Goal: Task Accomplishment & Management: Complete application form

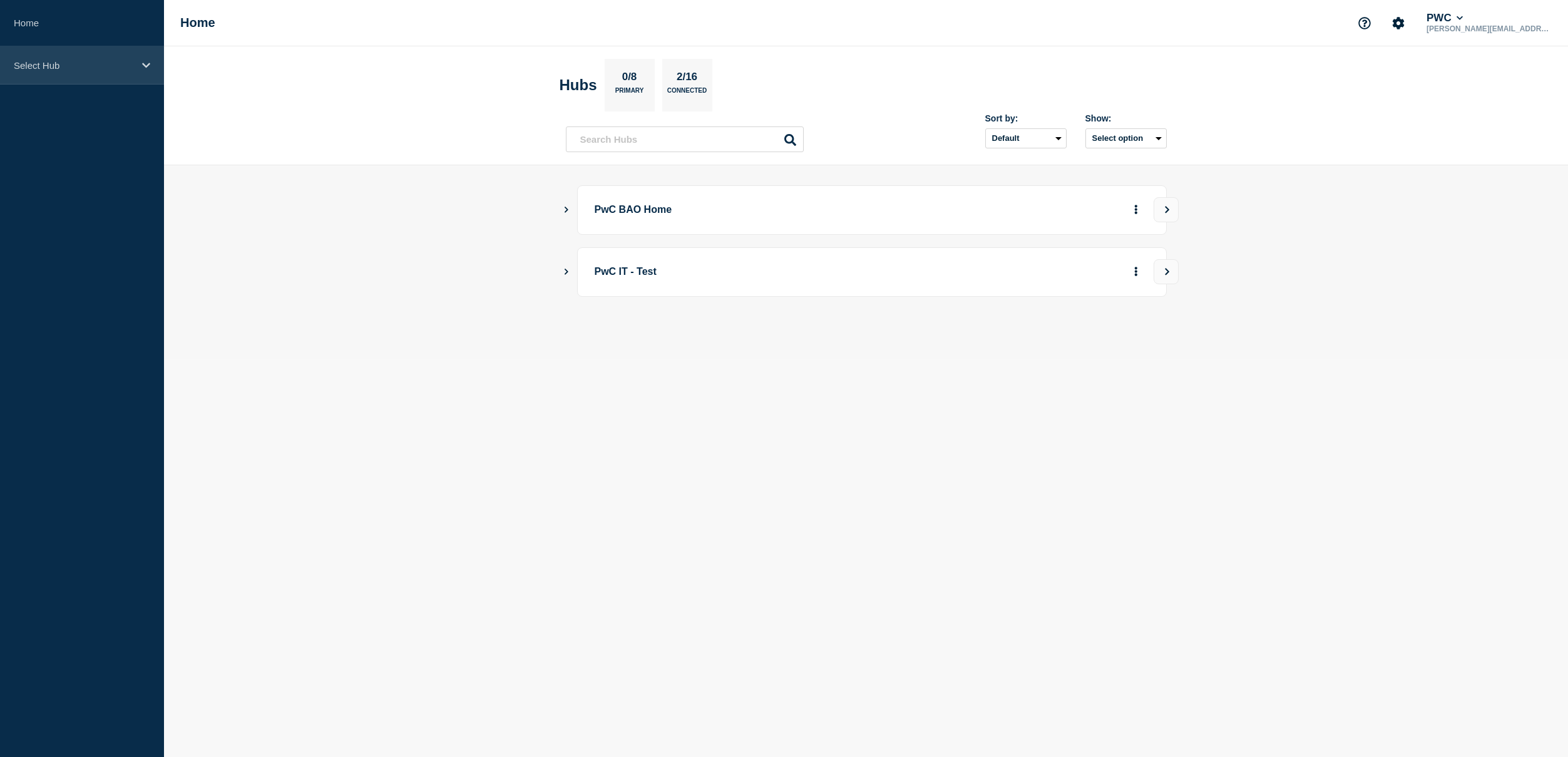
click at [131, 66] on p "Select Hub" at bounding box center [74, 65] width 120 height 11
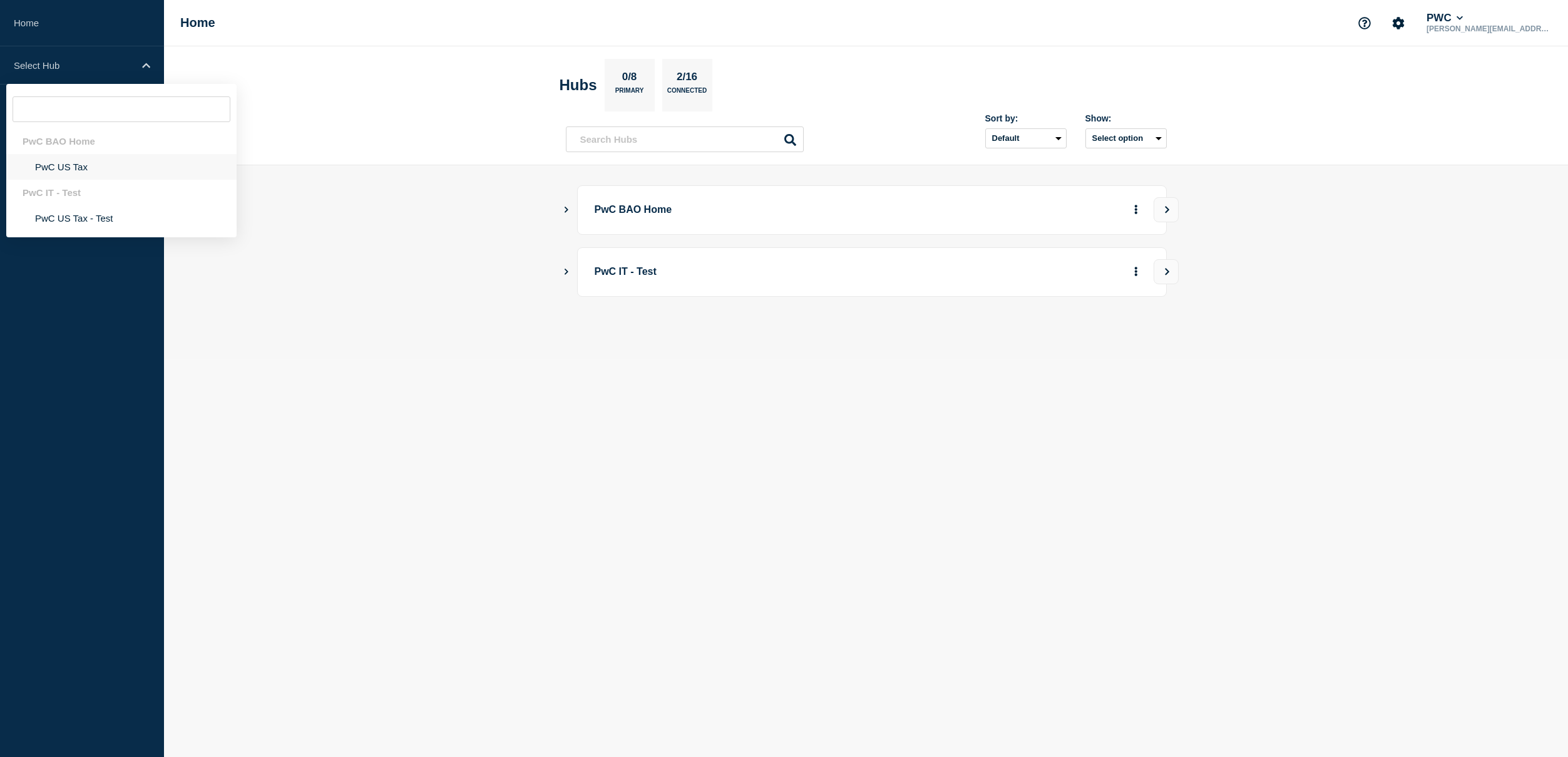
click at [61, 168] on li "PwC US Tax" at bounding box center [121, 166] width 230 height 25
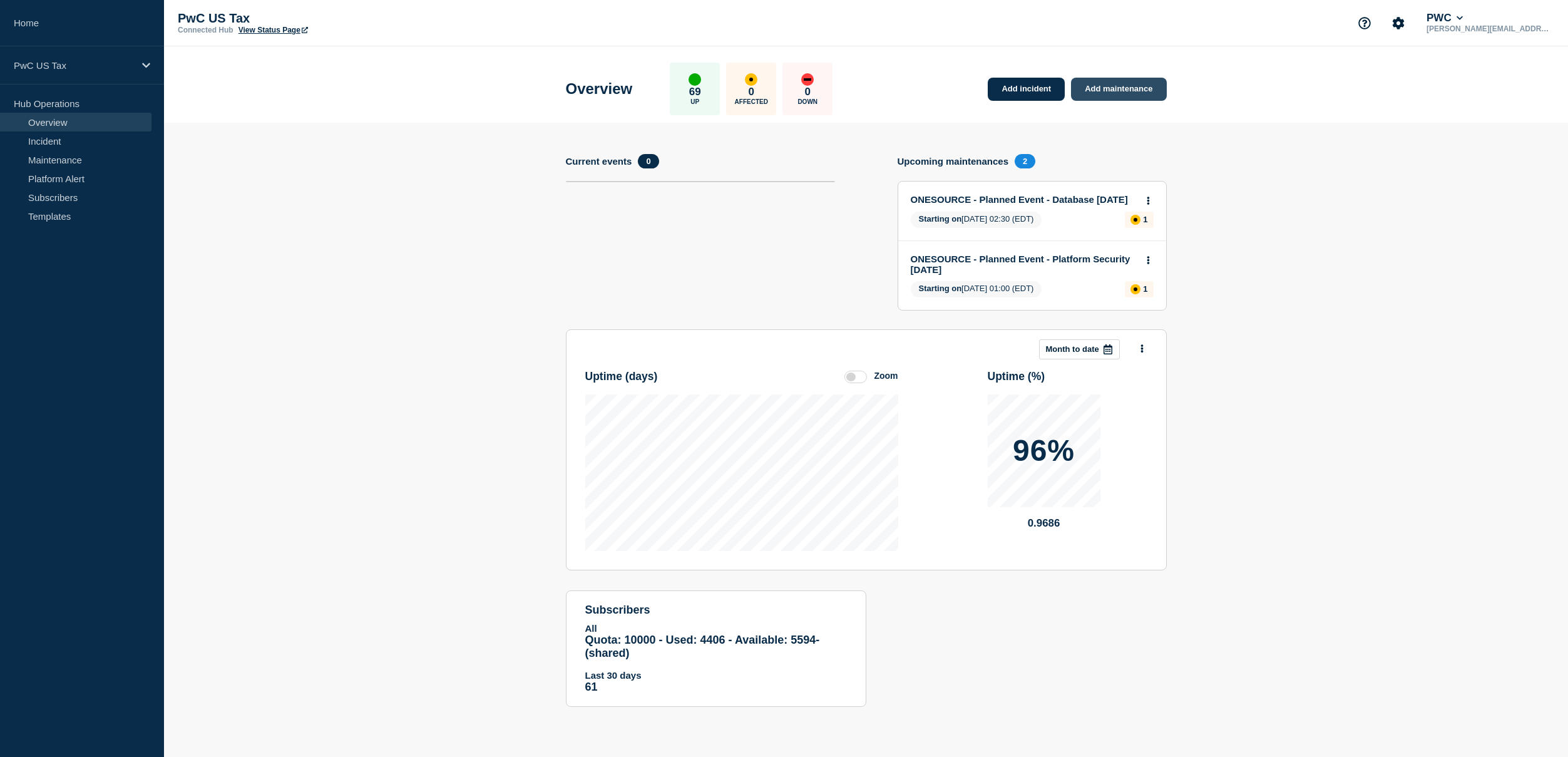
click at [1131, 89] on link "Add maintenance" at bounding box center [1118, 89] width 95 height 23
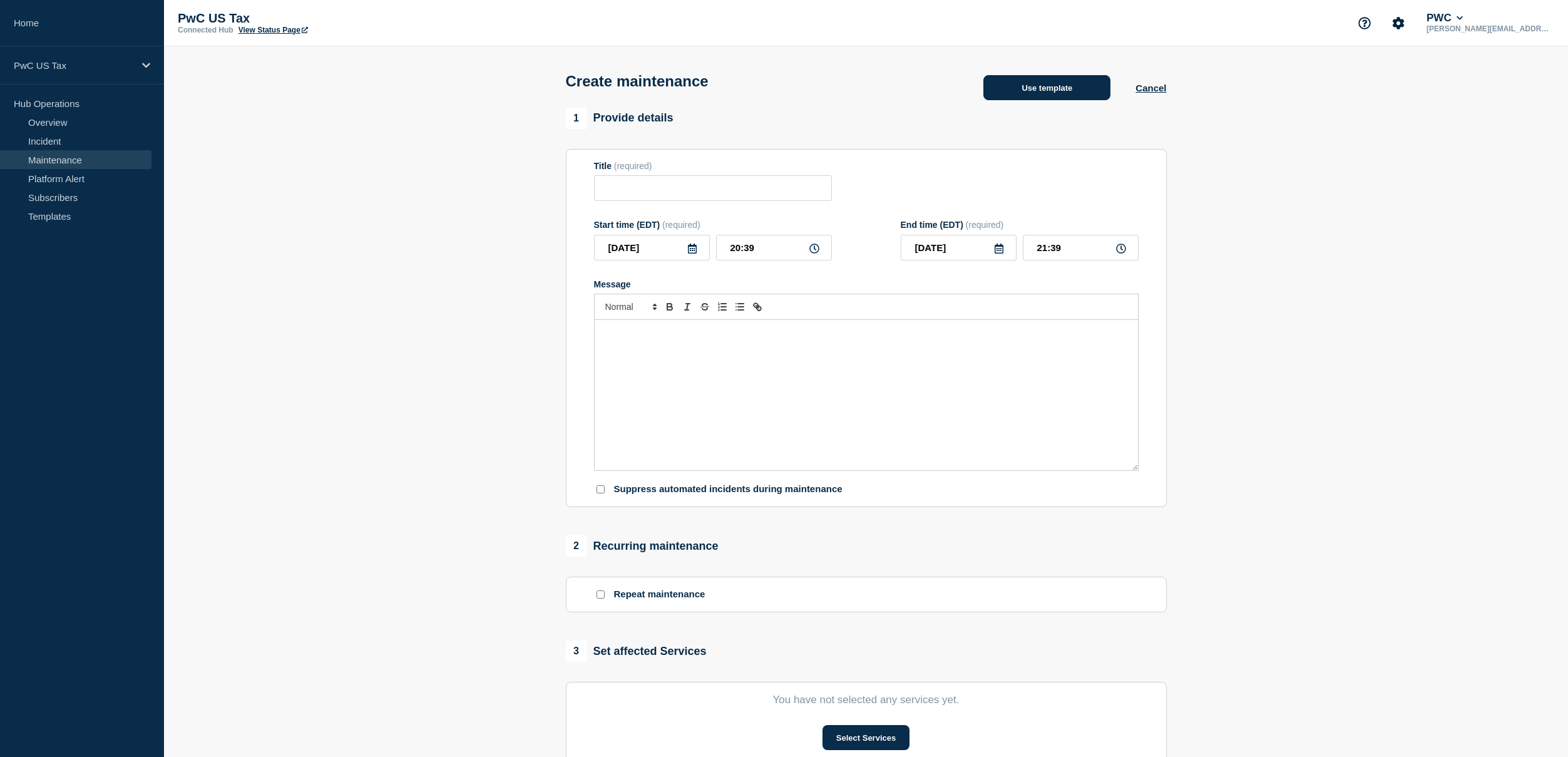
click at [1002, 93] on button "Use template" at bounding box center [1046, 88] width 127 height 25
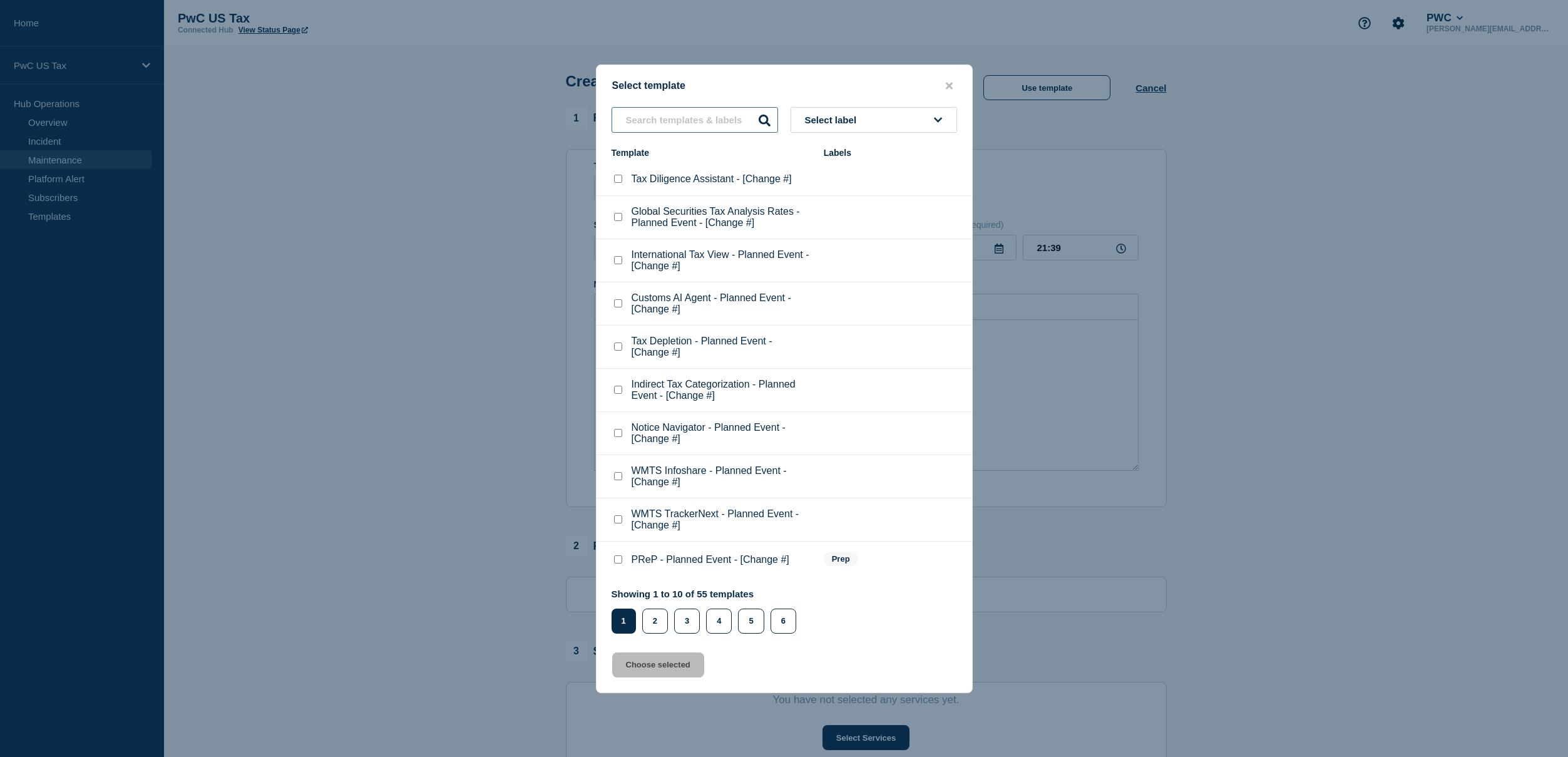
click at [709, 107] on input "text" at bounding box center [695, 120] width 166 height 25
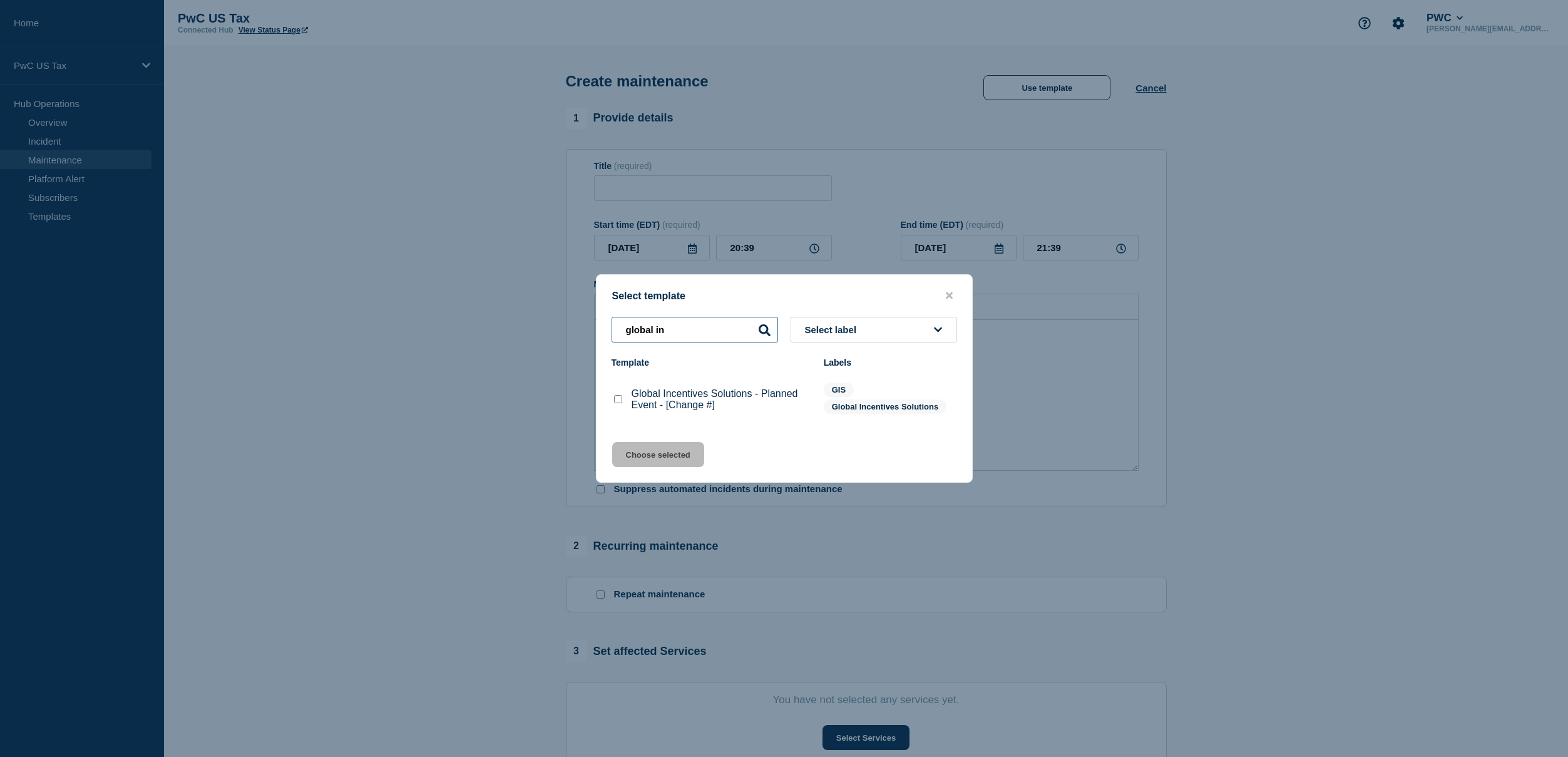
type input "global in"
click at [618, 403] on checkbox"] "Global Incentives Solutions - Planned Event - [Change #] checkbox" at bounding box center [619, 399] width 8 height 8
checkbox checkbox"] "true"
click at [630, 442] on div "Select template global in Select label Template Labels Global Incentives Soluti…" at bounding box center [784, 378] width 377 height 208
drag, startPoint x: 631, startPoint y: 451, endPoint x: 641, endPoint y: 444, distance: 12.2
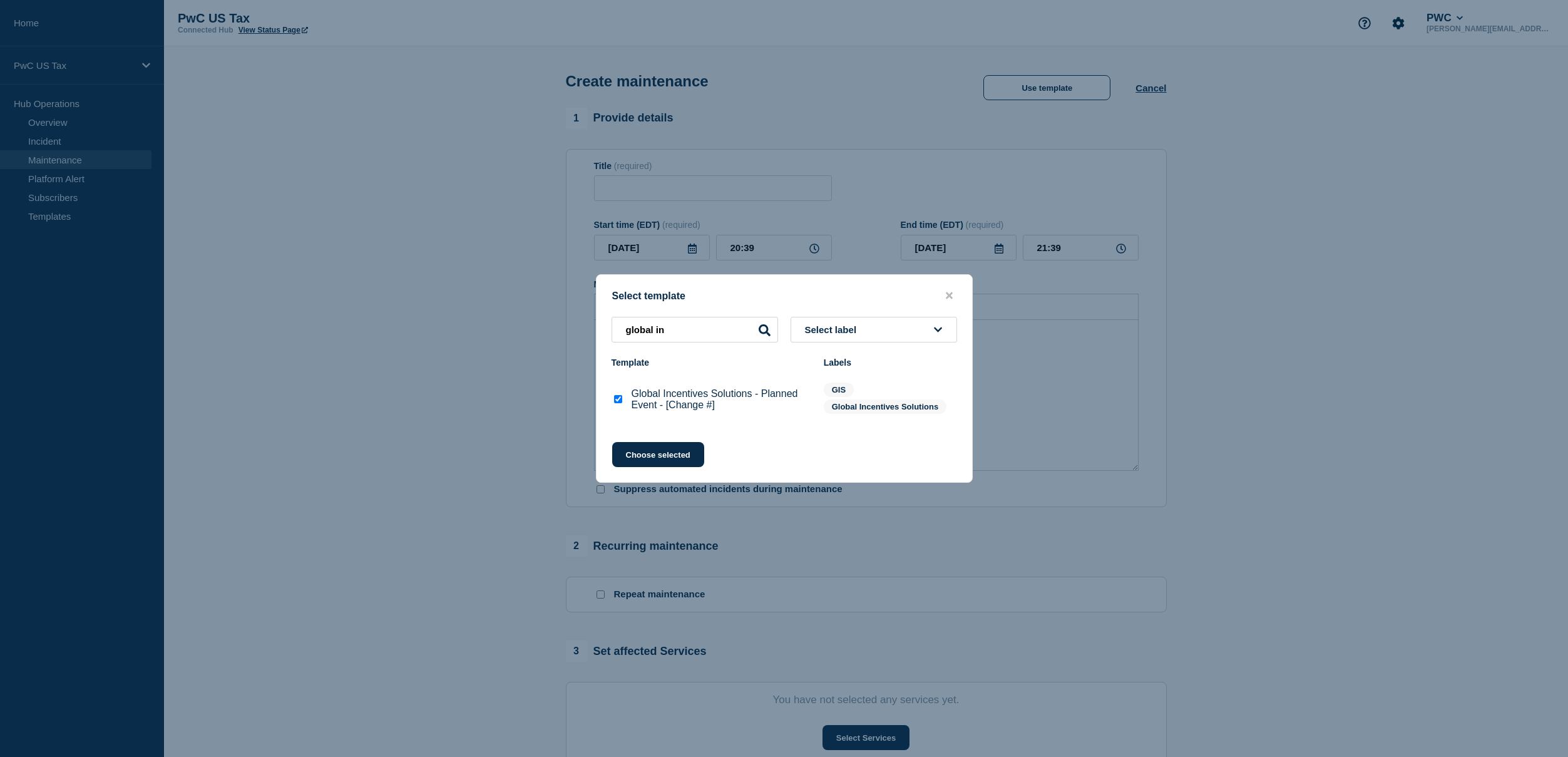
click at [632, 451] on button "Choose selected" at bounding box center [658, 454] width 92 height 25
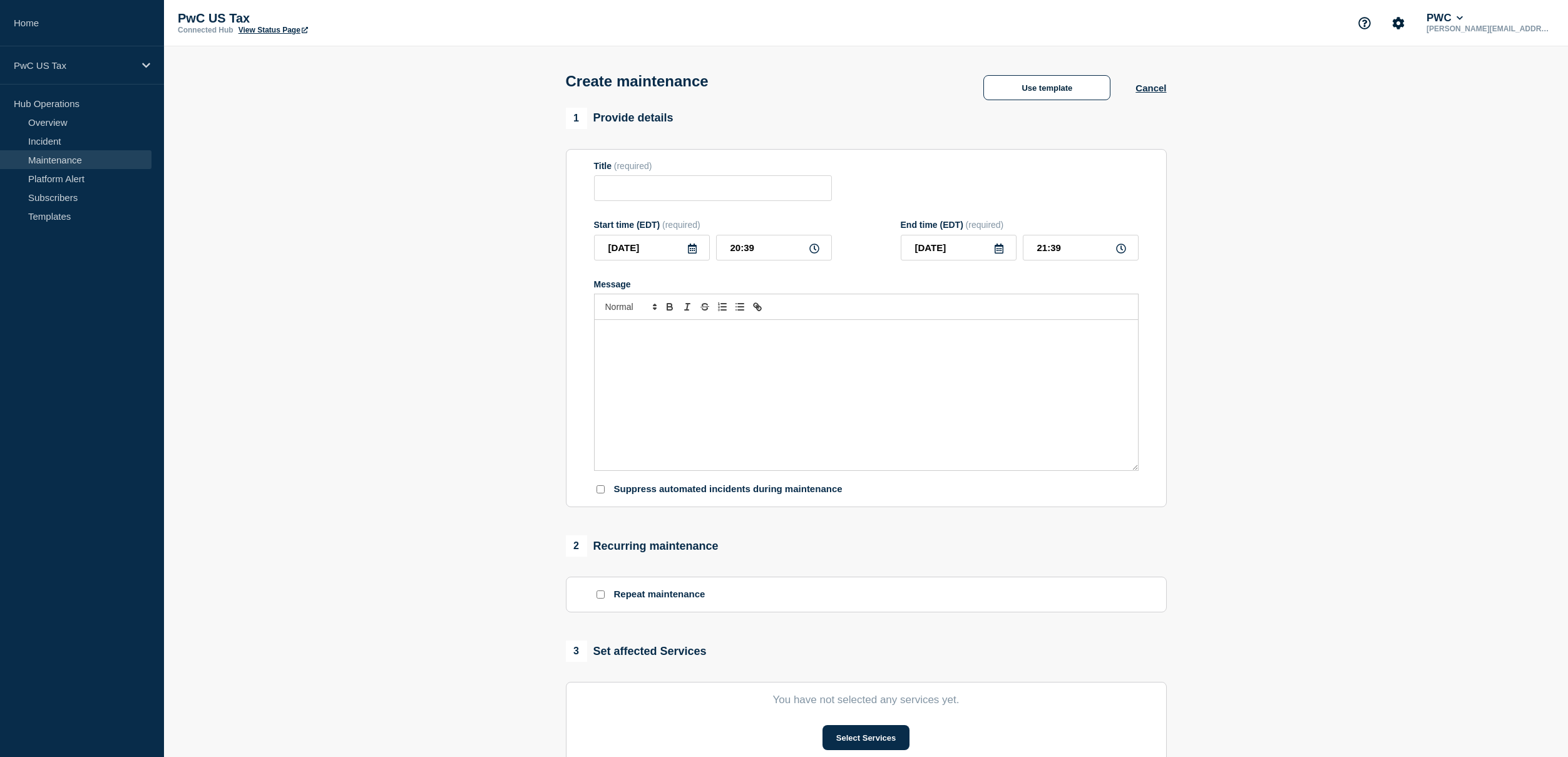
type input "Global Incentives Solutions - Planned Event - [Change #]"
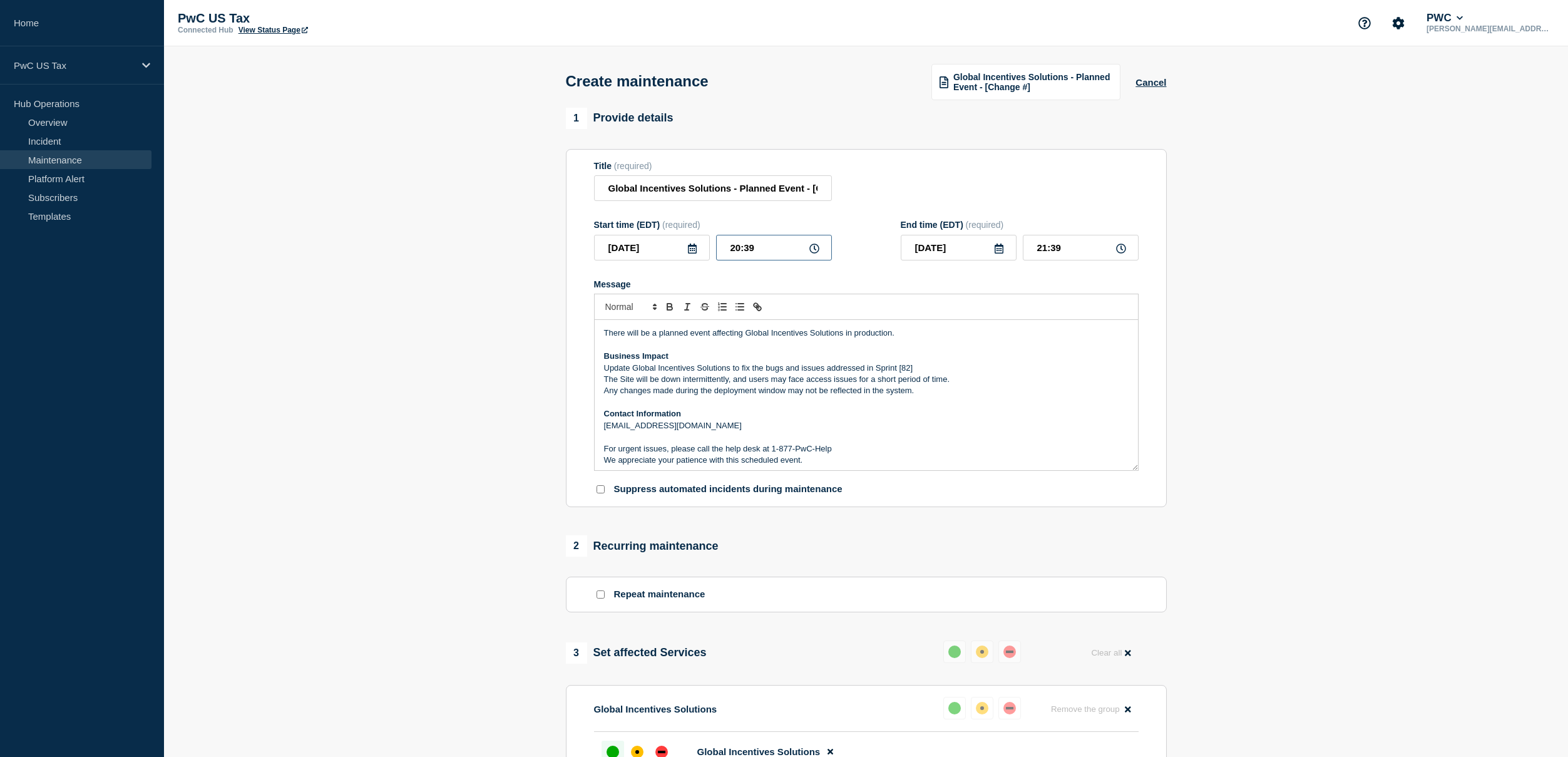
click at [791, 252] on input "20:39" at bounding box center [773, 247] width 116 height 25
type input "21:__"
type input "00__-__-__"
click at [751, 255] on input "21:__" at bounding box center [773, 247] width 116 height 25
drag, startPoint x: 746, startPoint y: 259, endPoint x: 750, endPoint y: 270, distance: 11.7
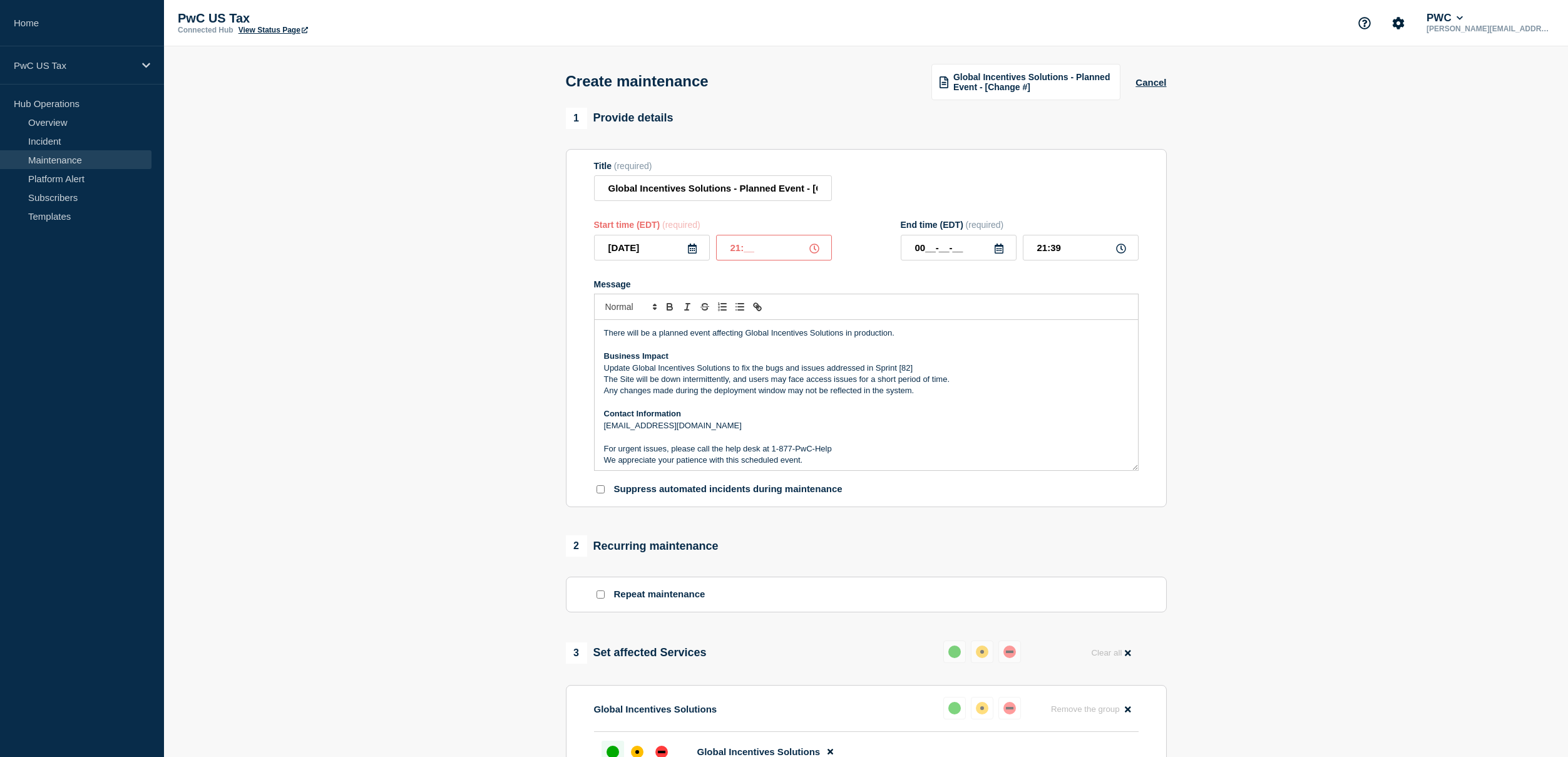
click at [747, 261] on input "21:__" at bounding box center [773, 247] width 116 height 25
type input "21:00"
type input "22:00"
drag, startPoint x: 912, startPoint y: 256, endPoint x: 927, endPoint y: 256, distance: 15.0
click at [927, 256] on input "00__-__-__" at bounding box center [958, 247] width 116 height 25
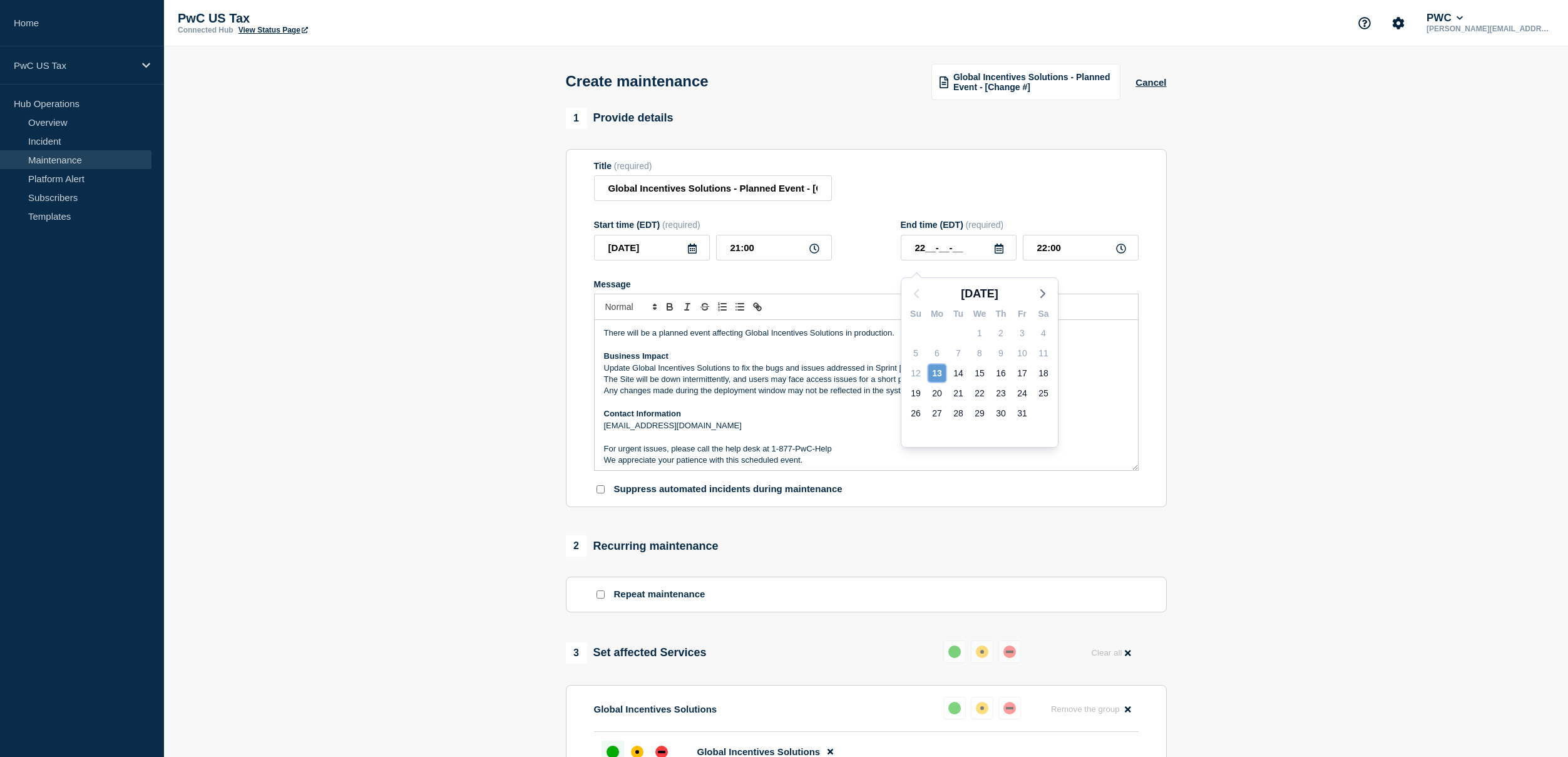
click at [941, 372] on div "13" at bounding box center [936, 373] width 17 height 17
click at [995, 253] on icon at bounding box center [999, 248] width 9 height 10
click at [966, 374] on div "14" at bounding box center [958, 373] width 17 height 17
drag, startPoint x: 958, startPoint y: 257, endPoint x: 968, endPoint y: 256, distance: 10.0
click at [968, 256] on input "2025-10-14" at bounding box center [958, 247] width 116 height 25
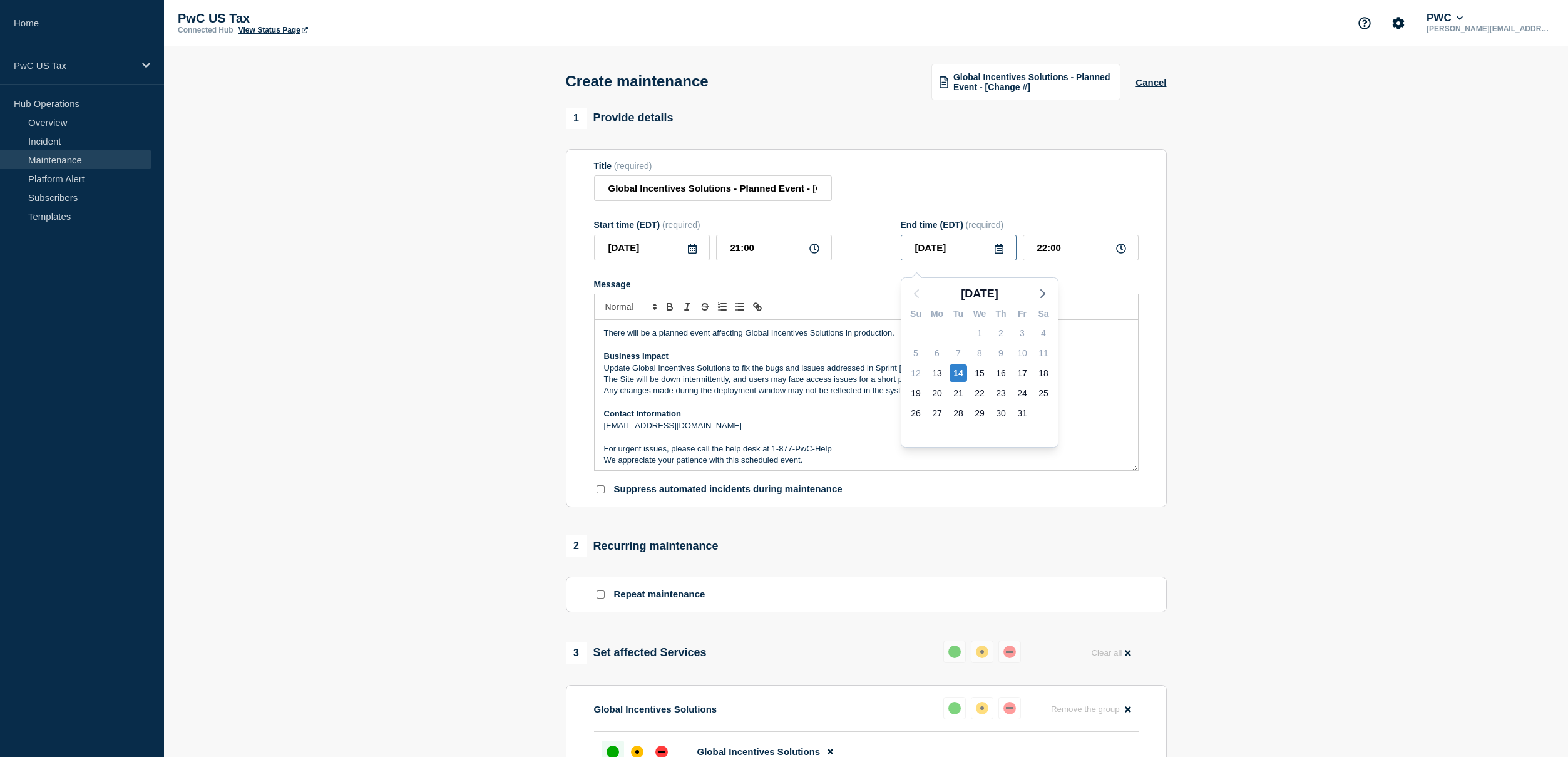
type input "2025-10-13"
drag, startPoint x: 1015, startPoint y: 193, endPoint x: 1007, endPoint y: 193, distance: 8.0
click at [1014, 193] on div "Title (required) Global Incentives Solutions - Planned Event - [Change #]" at bounding box center [866, 181] width 545 height 41
drag, startPoint x: 865, startPoint y: 195, endPoint x: 808, endPoint y: 199, distance: 57.1
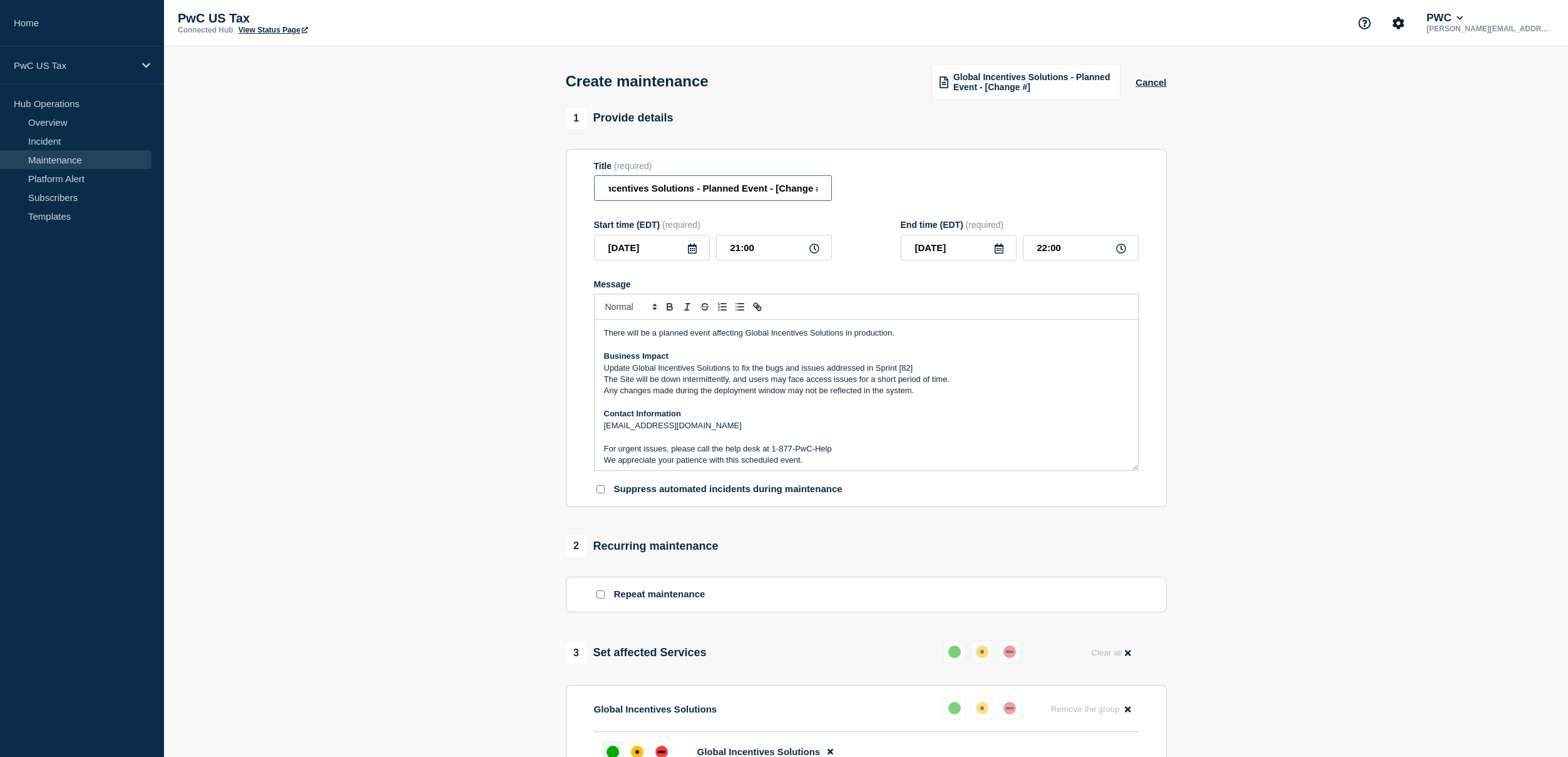
click at [936, 196] on div "Title (required) Global Incentives Solutions - Planned Event - [Change #]" at bounding box center [866, 181] width 545 height 41
click at [777, 194] on input "Global Incentives Solutions - Planned Event - [Change #]" at bounding box center [713, 188] width 238 height 25
drag, startPoint x: 795, startPoint y: 193, endPoint x: 807, endPoint y: 195, distance: 12.2
click at [810, 193] on input "Global Incentives Solutions - Planned Event - [Change #]" at bounding box center [713, 188] width 238 height 25
drag, startPoint x: 815, startPoint y: 195, endPoint x: 774, endPoint y: 195, distance: 41.0
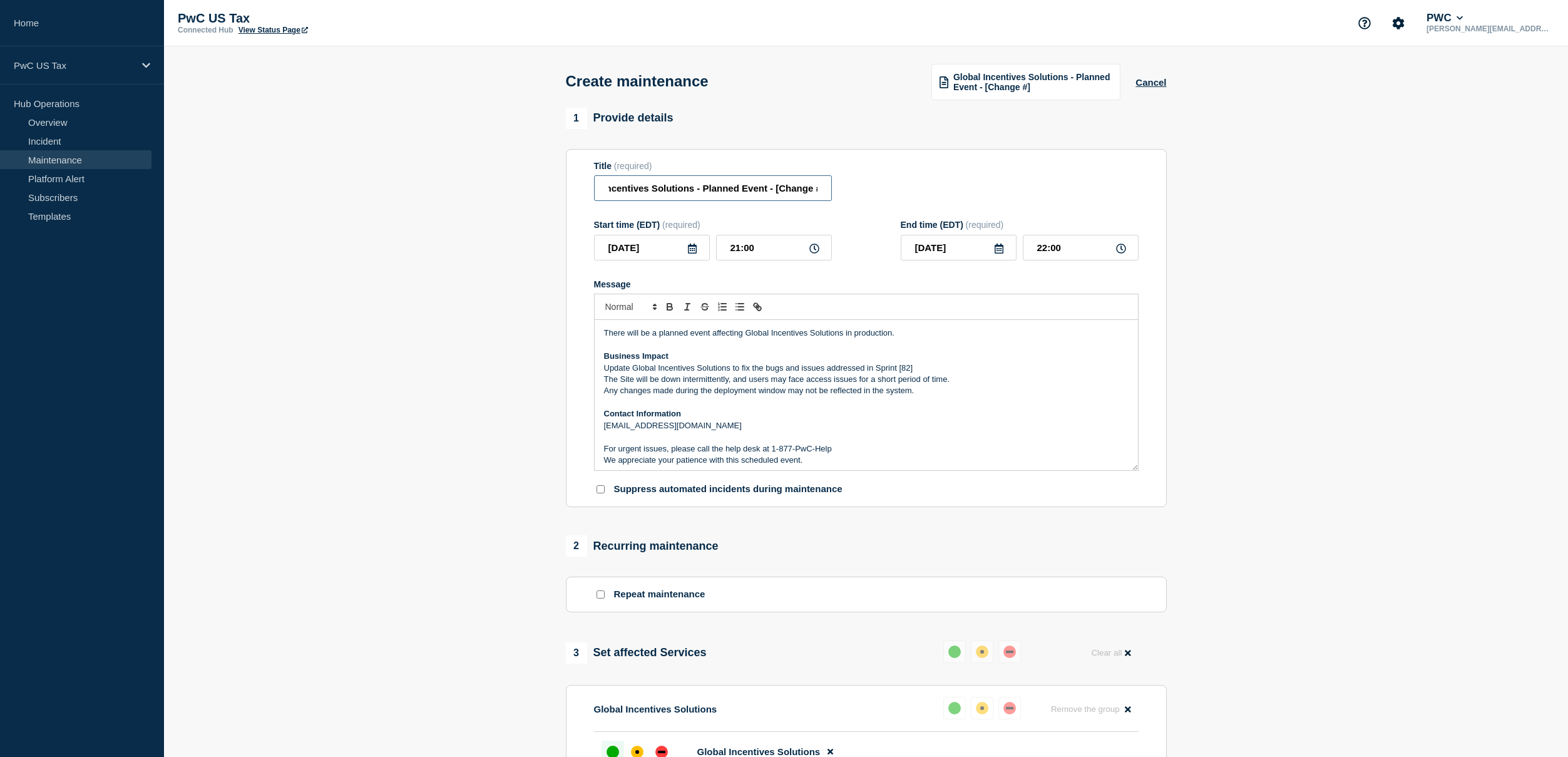
click at [774, 195] on input "Global Incentives Solutions - Planned Event - [Change #]" at bounding box center [713, 188] width 238 height 25
paste input "HG1549008"
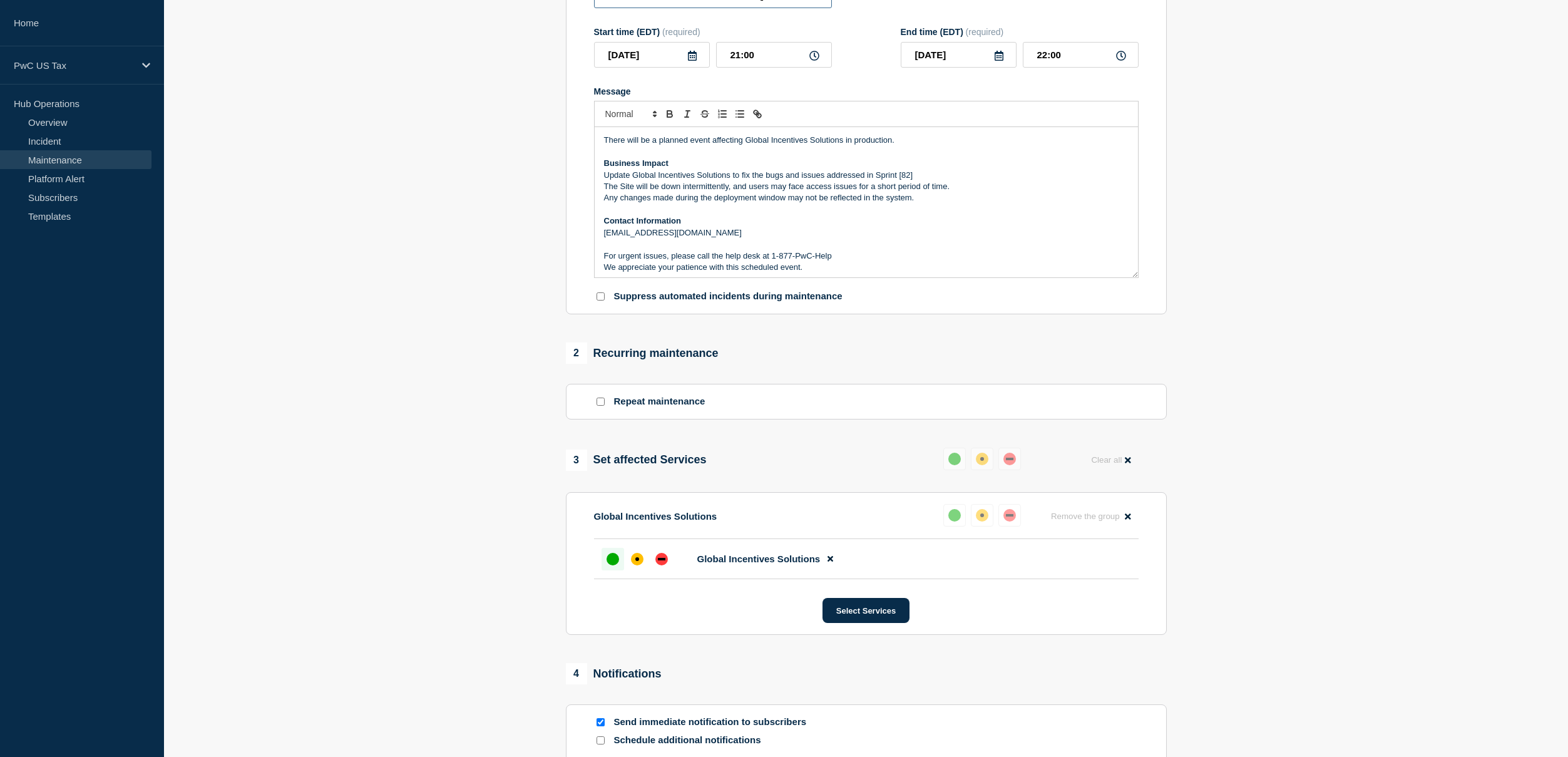
scroll to position [419, 0]
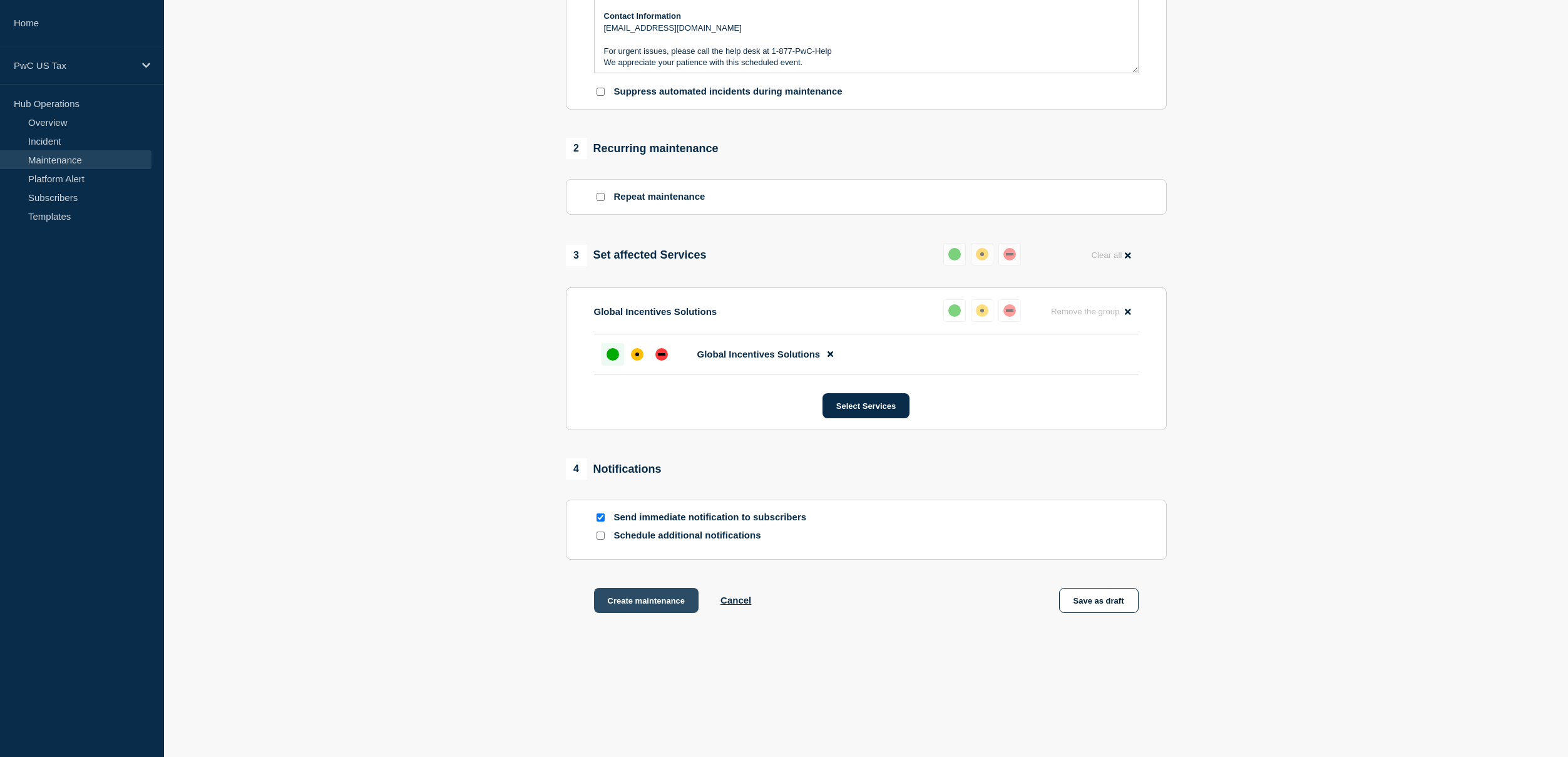
type input "Global Incentives Solutions - Planned Event - [CHG1549008]"
click at [651, 599] on button "Create maintenance" at bounding box center [646, 600] width 105 height 25
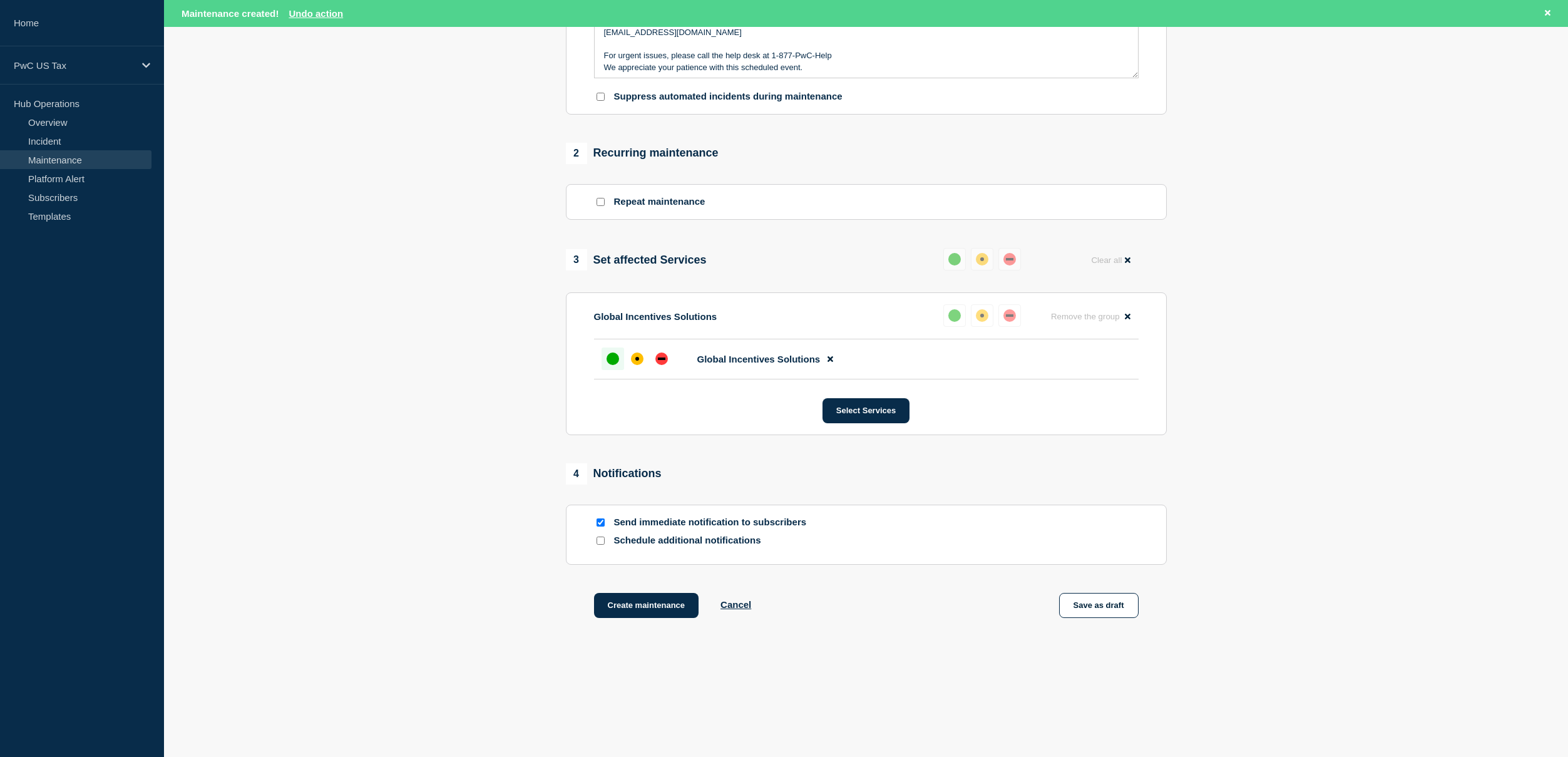
scroll to position [446, 0]
